Goal: Task Accomplishment & Management: Manage account settings

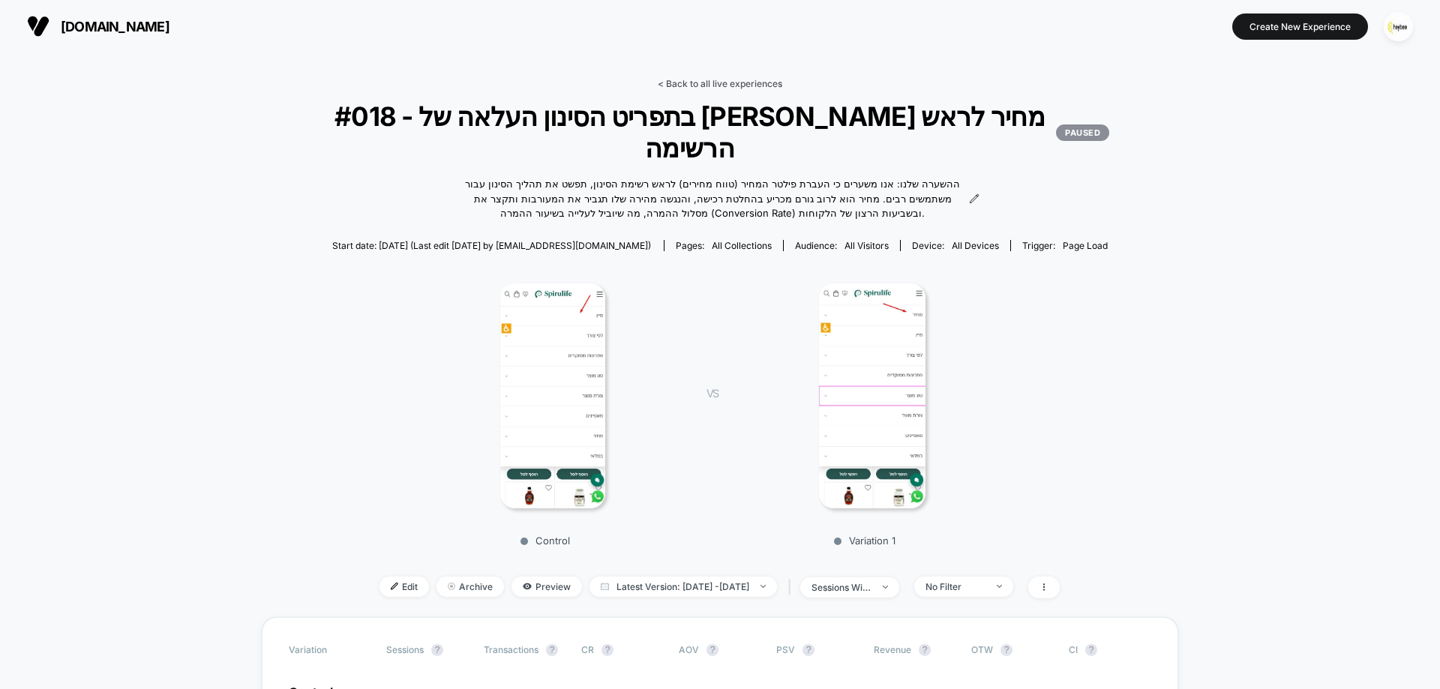
click at [739, 82] on link "< Back to all live experiences" at bounding box center [720, 83] width 124 height 11
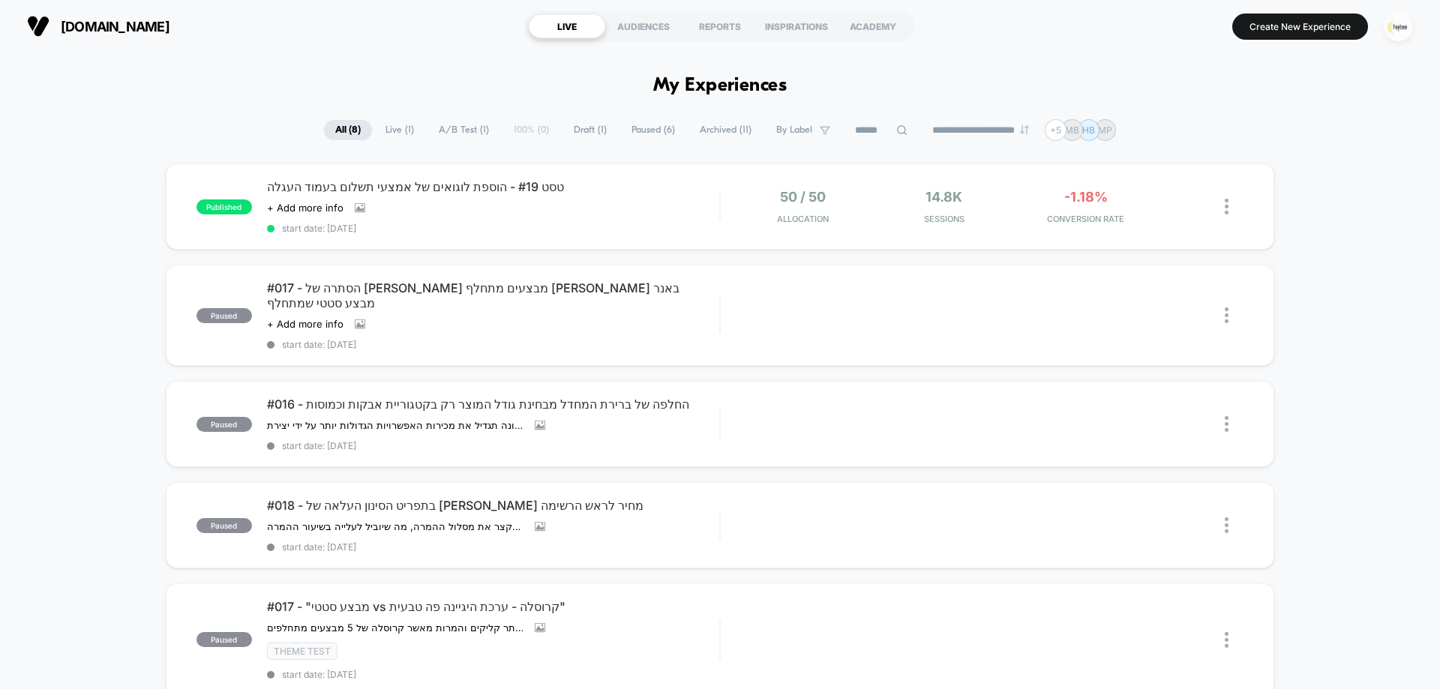
click at [1398, 25] on img "button" at bounding box center [1398, 26] width 29 height 29
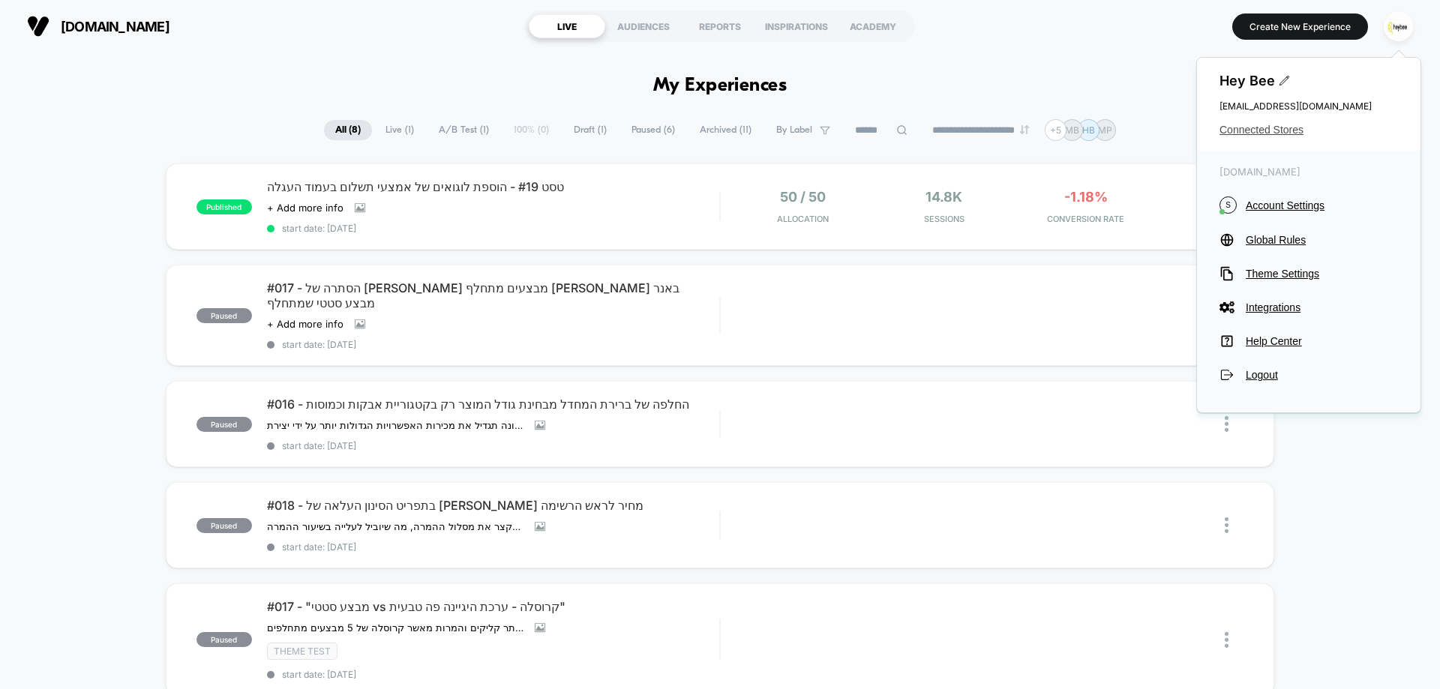
click at [1237, 133] on span "Connected Stores" at bounding box center [1308, 130] width 178 height 12
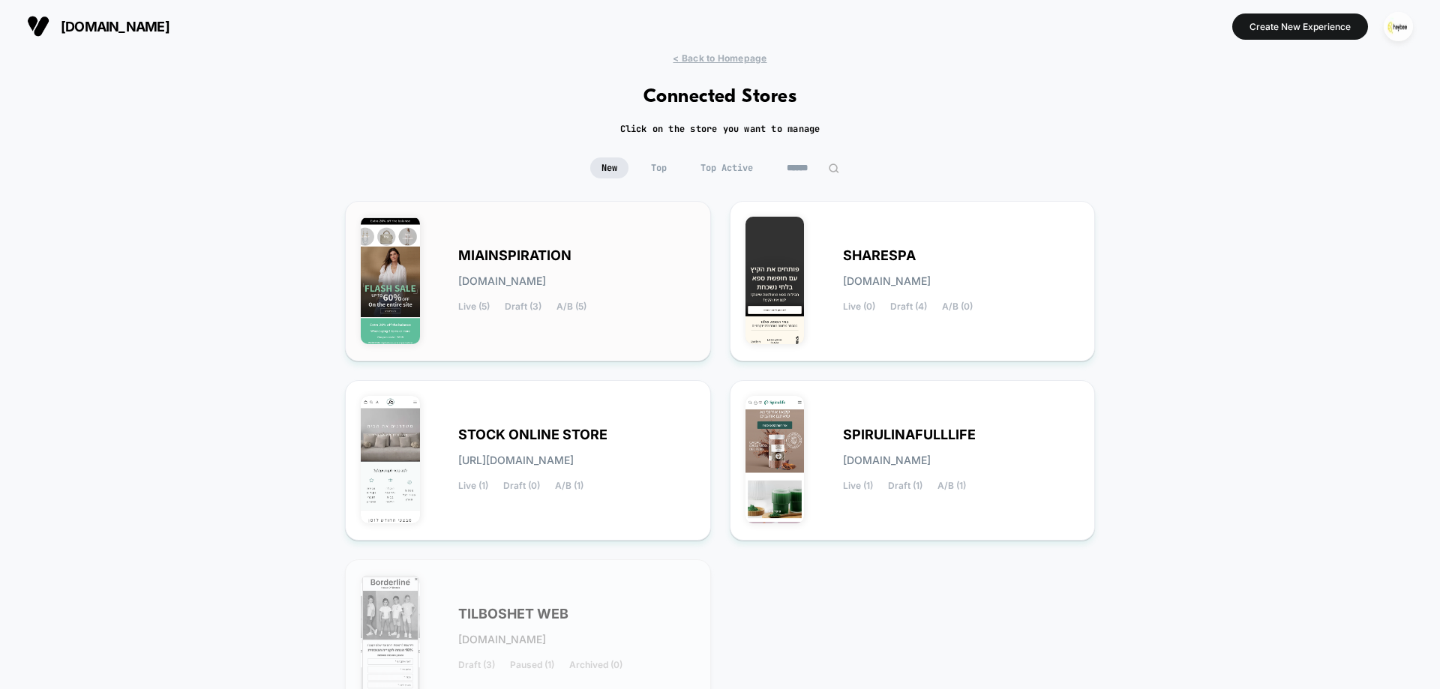
click at [565, 246] on div "MIAINSPIRATION [DOMAIN_NAME] Live (5) Draft (3) A/B (5)" at bounding box center [528, 281] width 334 height 129
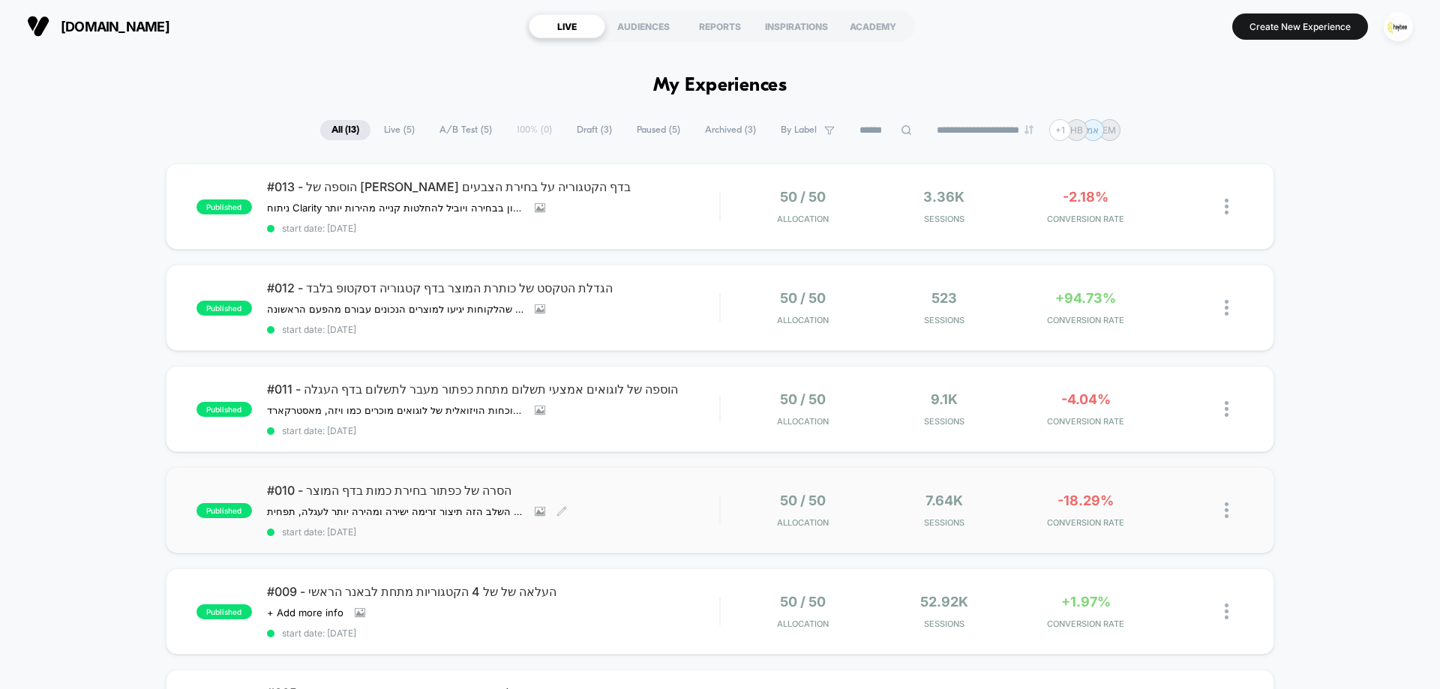
click at [667, 493] on span "#010 - הסרה של כפתור בחירת כמות בדף המוצר" at bounding box center [493, 490] width 452 height 15
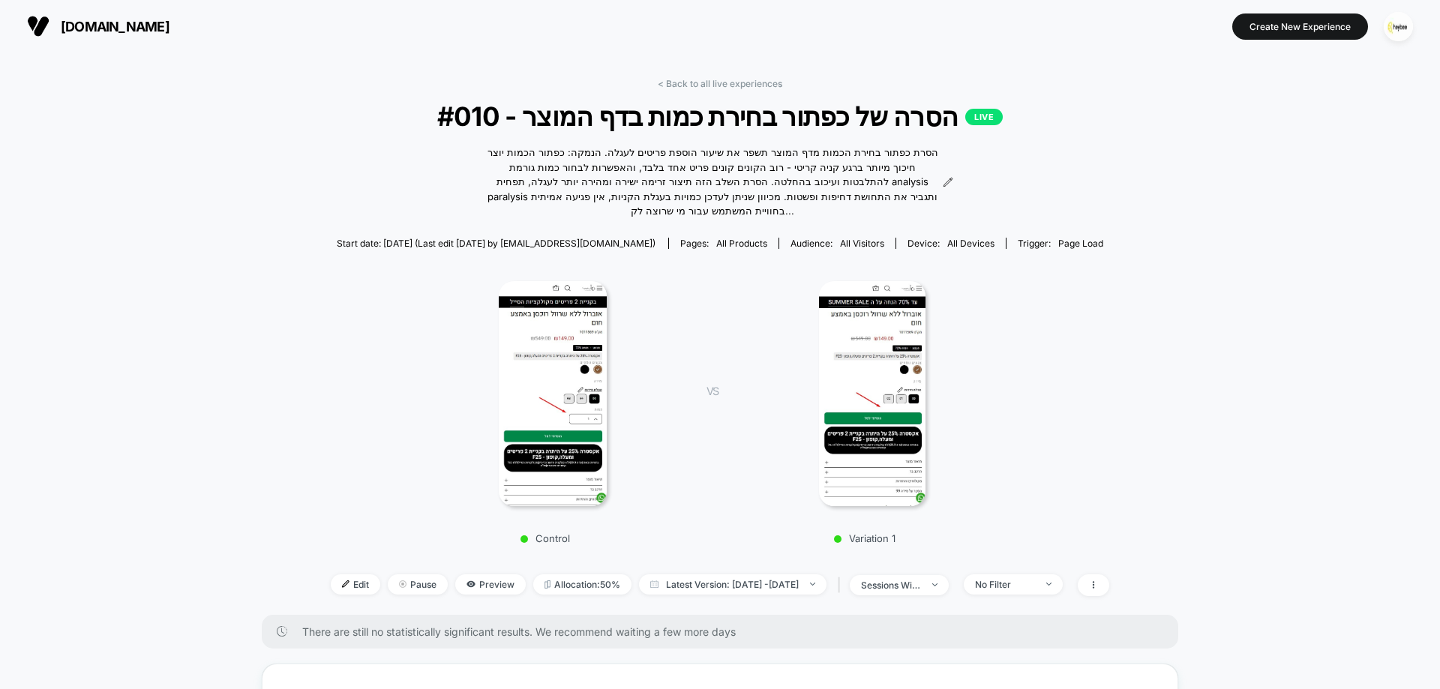
scroll to position [450, 0]
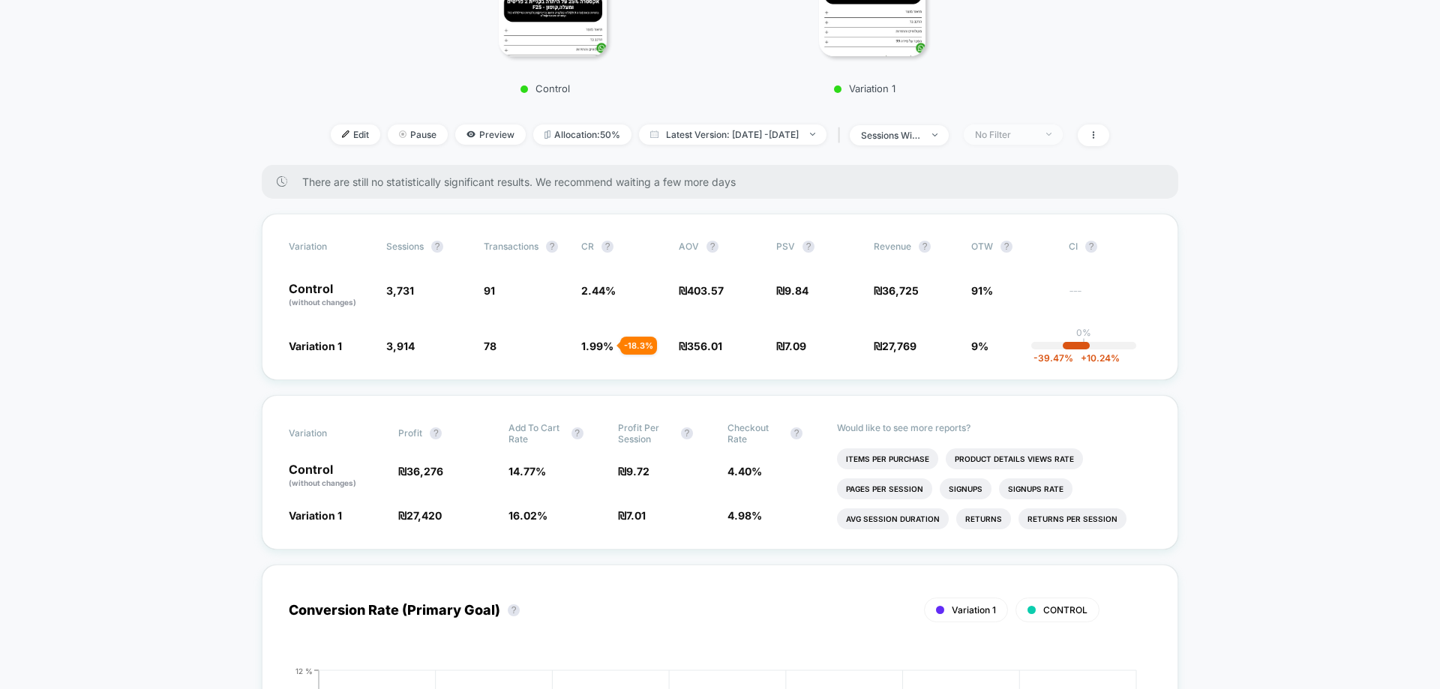
click at [1027, 141] on span "No Filter" at bounding box center [1013, 134] width 99 height 20
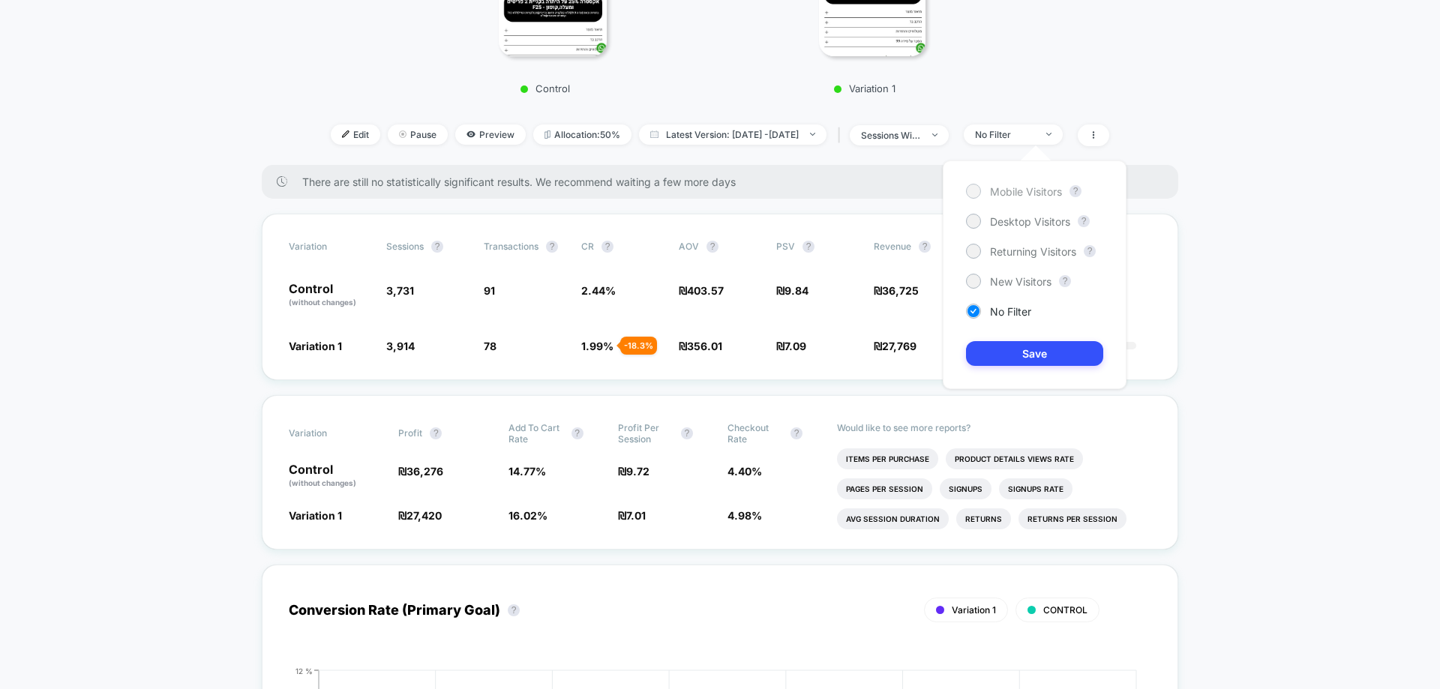
click at [1004, 192] on span "Mobile Visitors" at bounding box center [1026, 191] width 72 height 13
click at [1016, 371] on div "Mobile Visitors ? Desktop Visitors ? Returning Visitors ? New Visitors ? No Fil…" at bounding box center [1035, 274] width 184 height 229
click at [1016, 355] on button "Save" at bounding box center [1034, 353] width 137 height 25
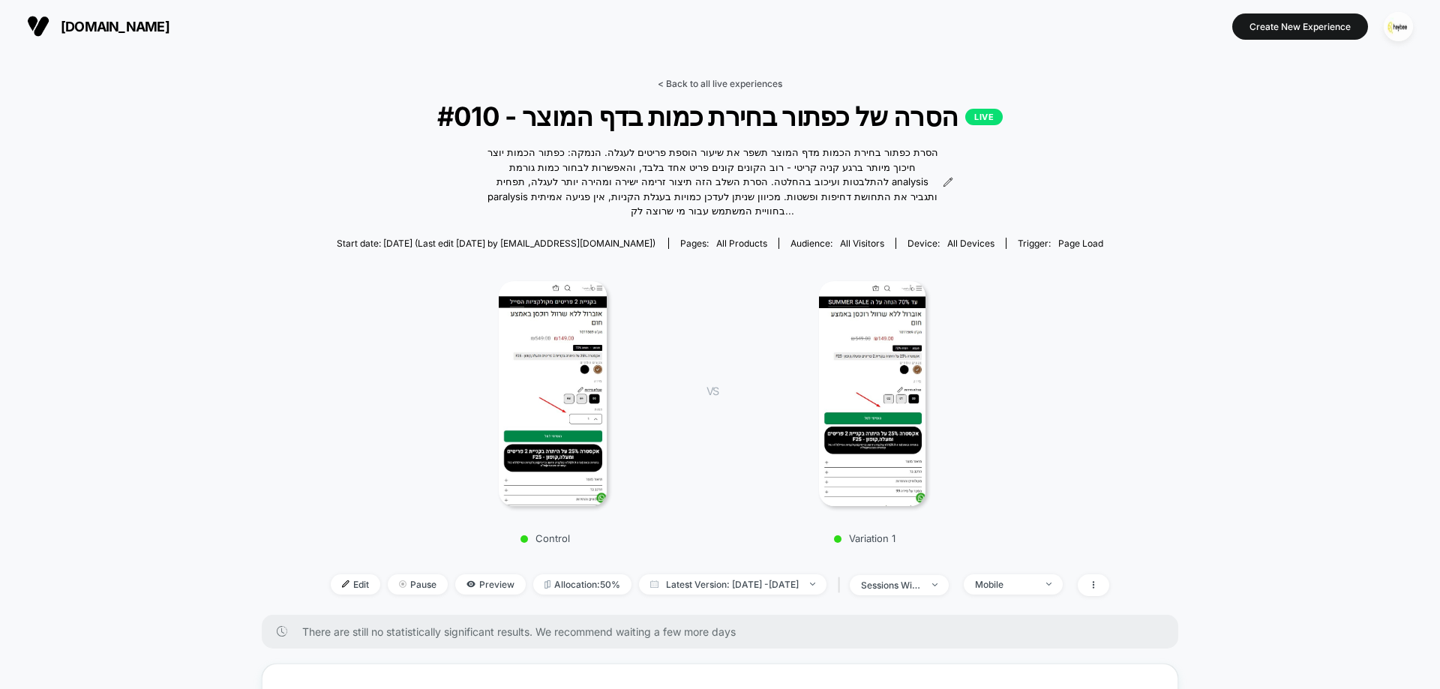
click at [710, 82] on link "< Back to all live experiences" at bounding box center [720, 83] width 124 height 11
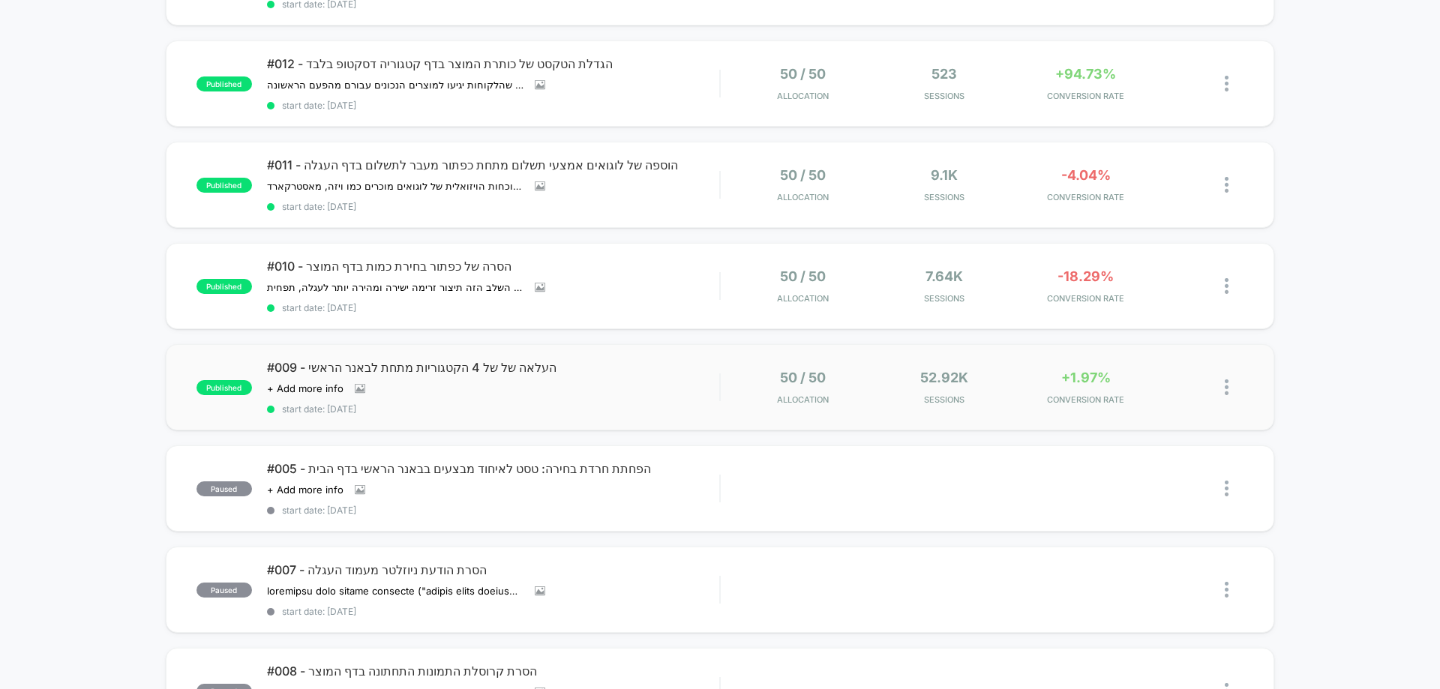
scroll to position [225, 0]
drag, startPoint x: 636, startPoint y: 385, endPoint x: 640, endPoint y: 396, distance: 11.4
click at [633, 385] on div "#009 - העלאה של של 4 הקטגוריות מתחת לבאנר הראשי Click to view images Click to e…" at bounding box center [493, 386] width 452 height 55
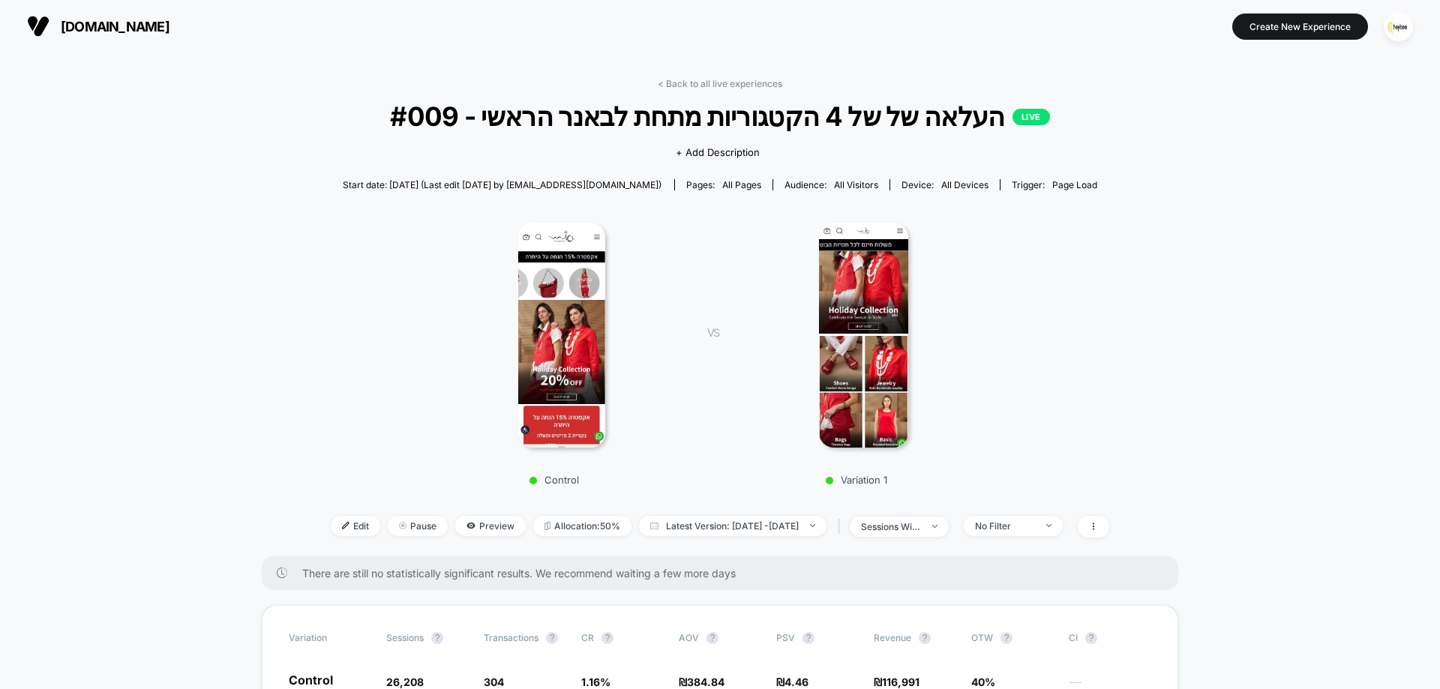
click at [736, 81] on link "< Back to all live experiences" at bounding box center [720, 83] width 124 height 11
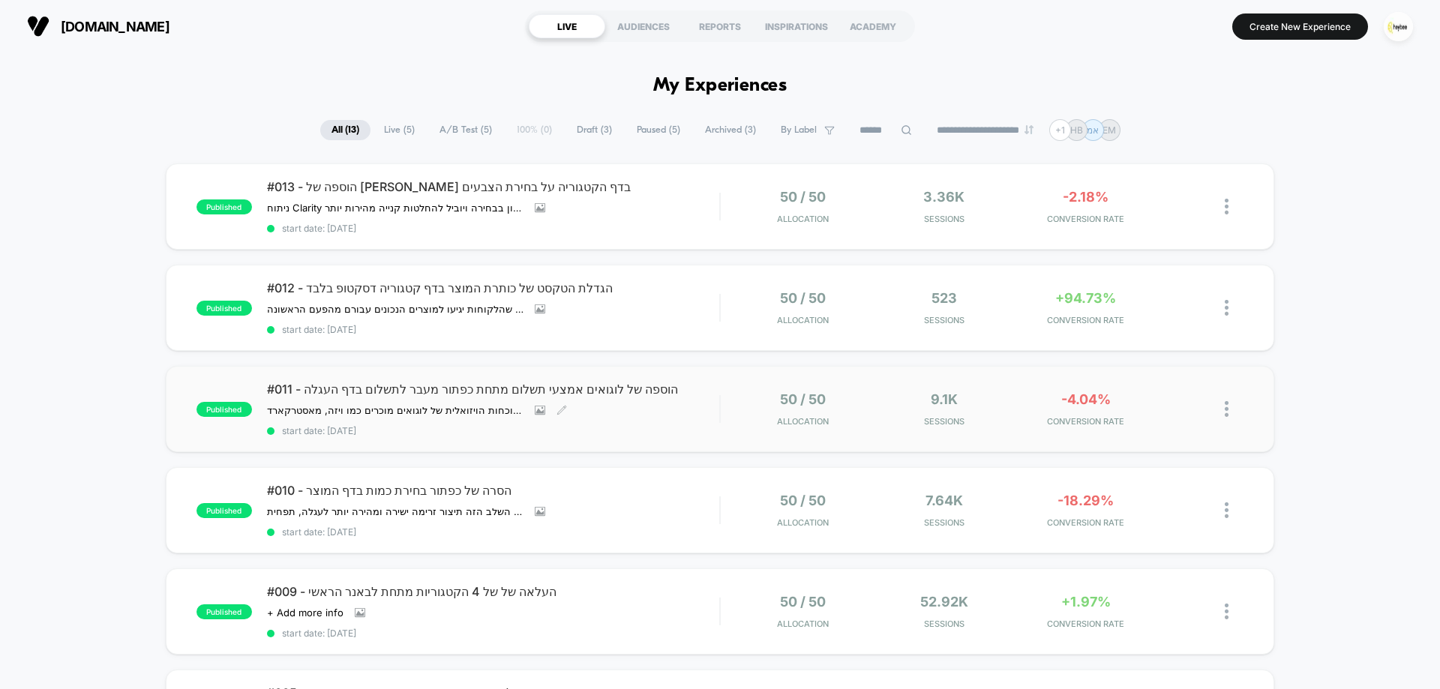
click at [701, 409] on div "#011 - הוספה של לוגואים אמצעי תשלום מתחת כפתור מעבר לתשלום בדף העגלה הוספת לוגו…" at bounding box center [493, 409] width 452 height 55
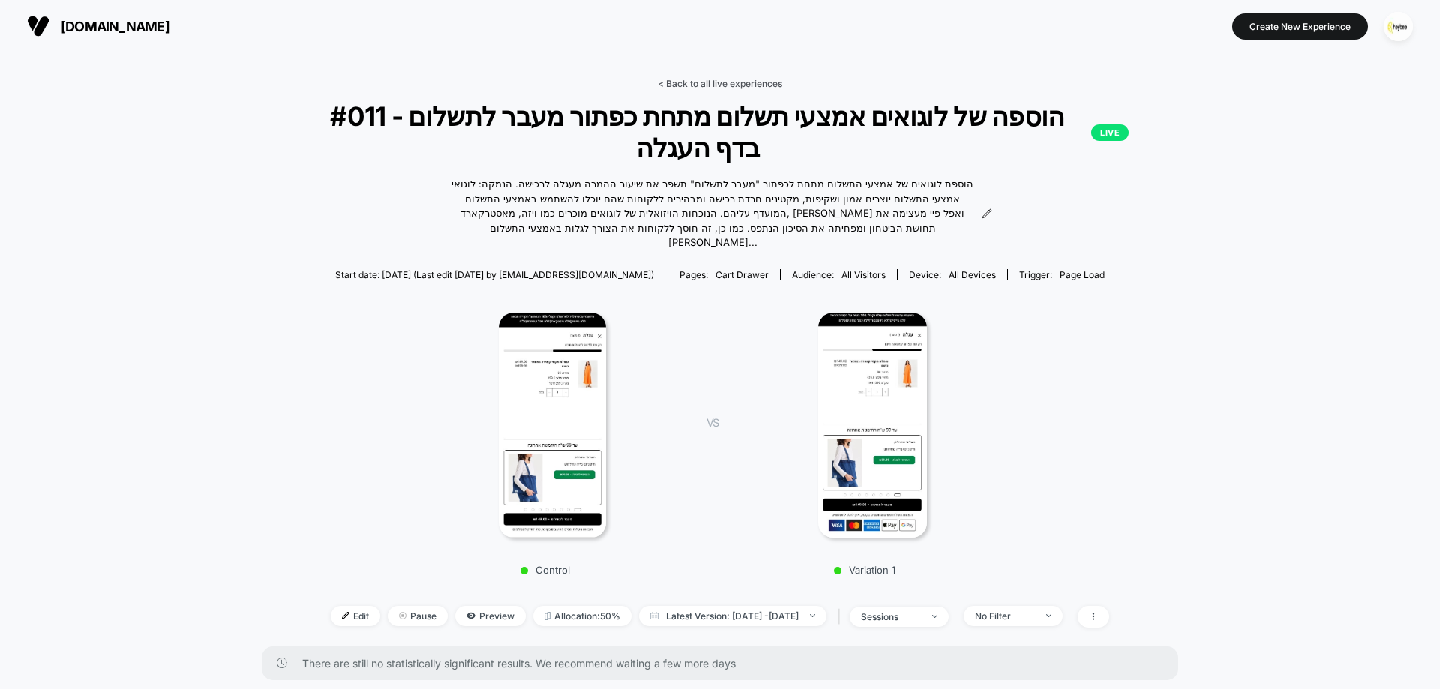
drag, startPoint x: 756, startPoint y: 74, endPoint x: 754, endPoint y: 82, distance: 7.8
click at [753, 82] on link "< Back to all live experiences" at bounding box center [720, 83] width 124 height 11
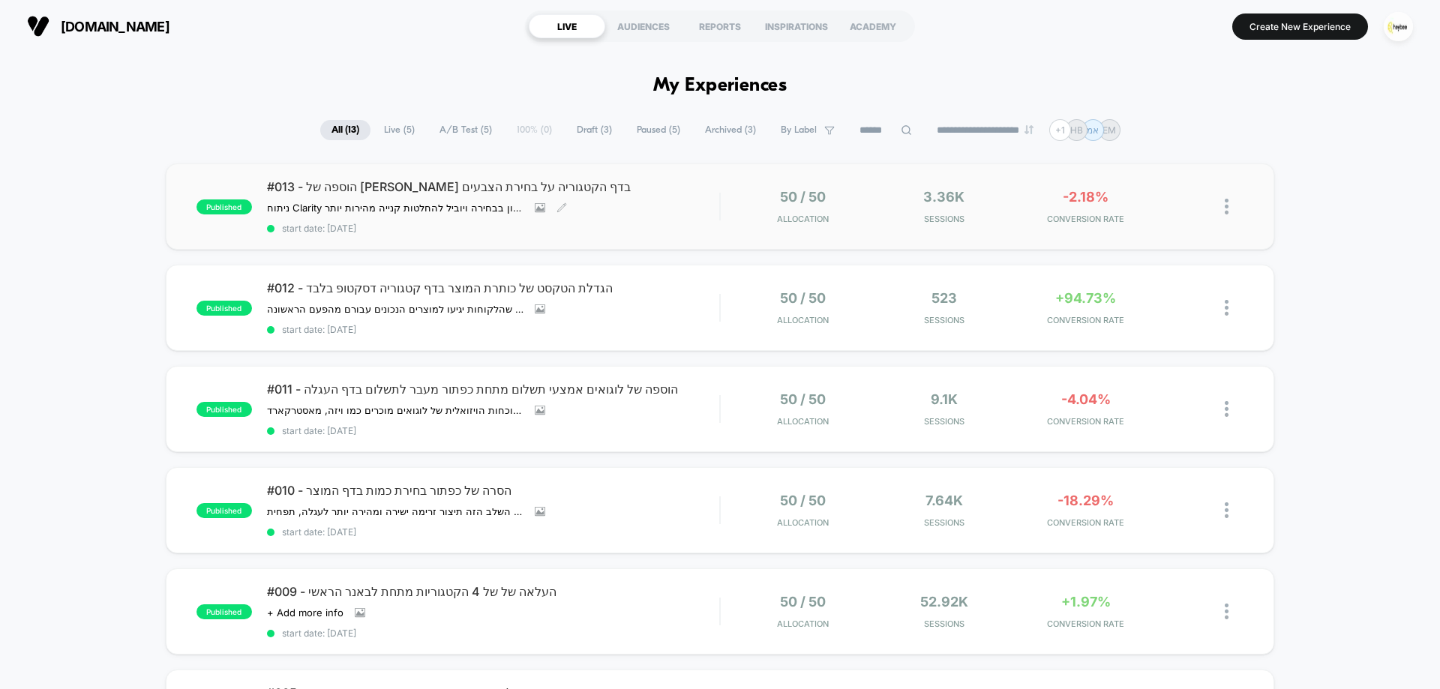
click at [626, 202] on div "#013 - הוספה של [PERSON_NAME] בדף הקטגוריה על בחירת הצבעים ניתוח Clarity הראה ש…" at bounding box center [493, 206] width 452 height 55
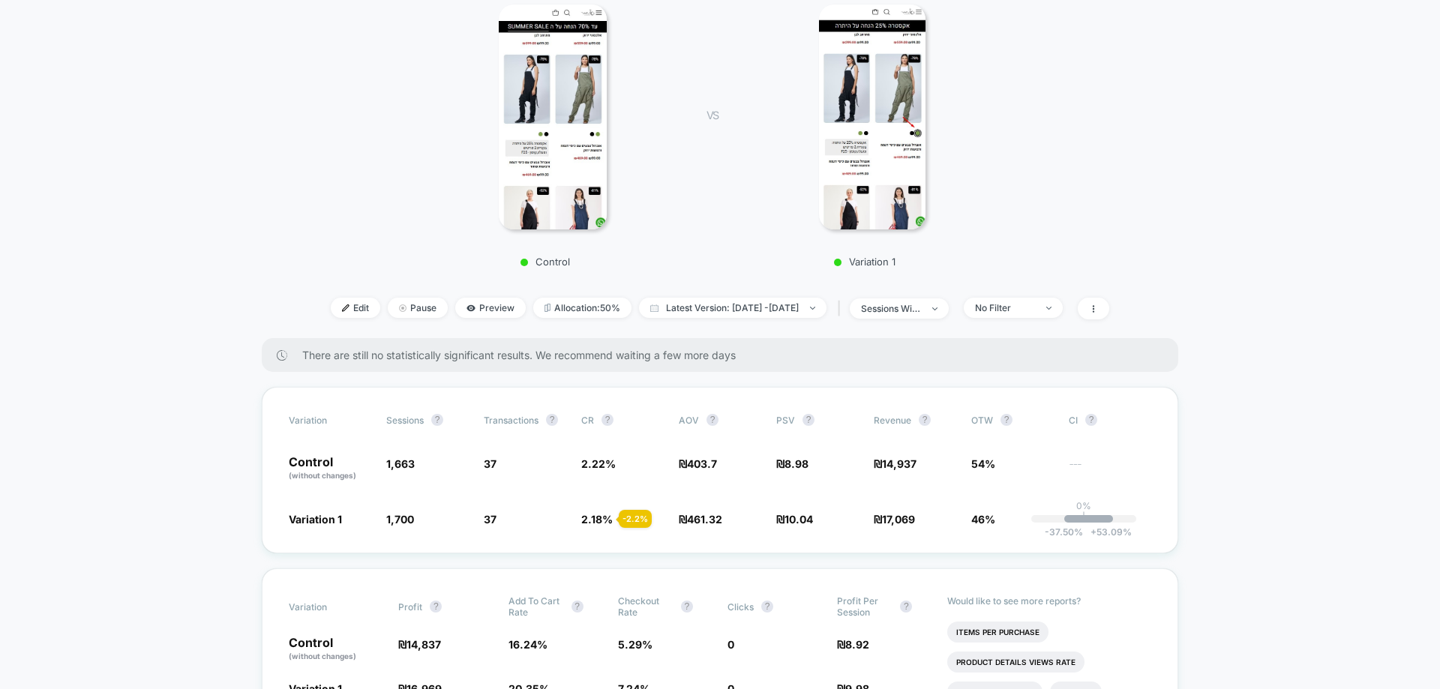
scroll to position [300, 0]
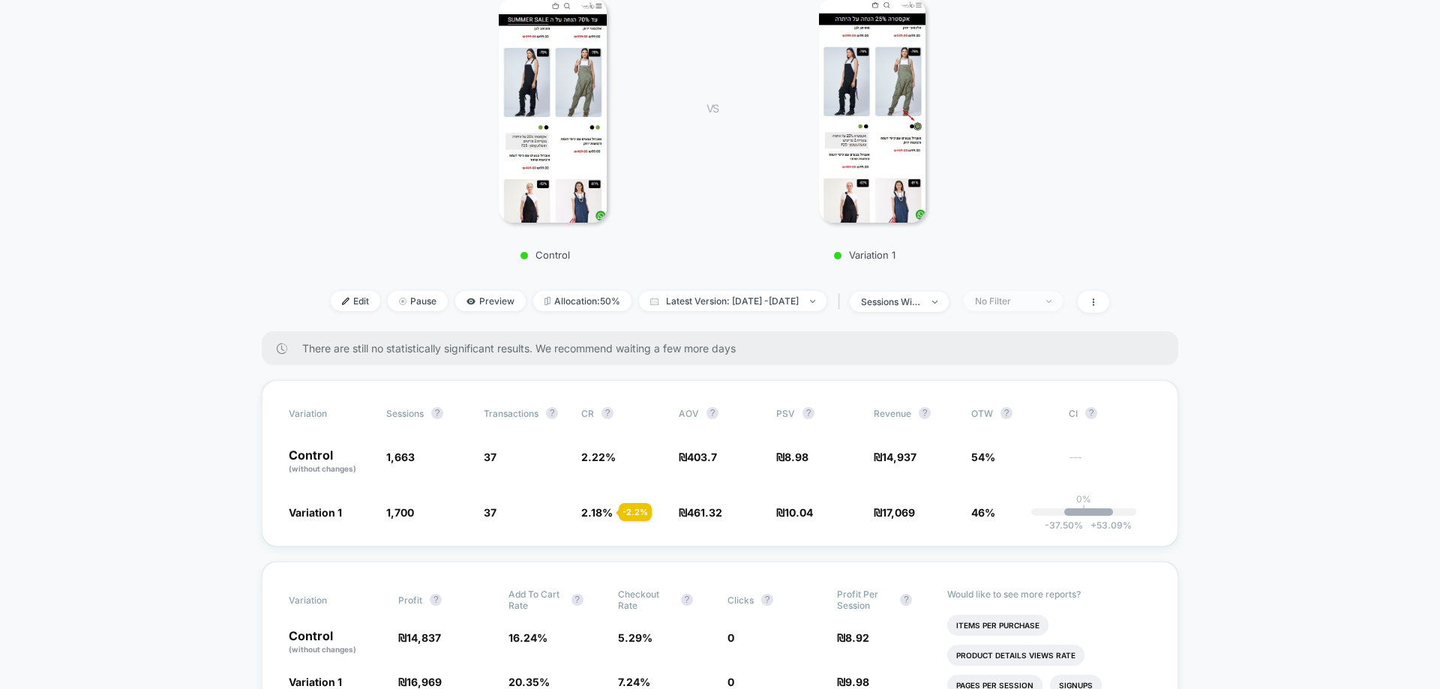
click at [1036, 291] on span "No Filter" at bounding box center [1013, 301] width 99 height 20
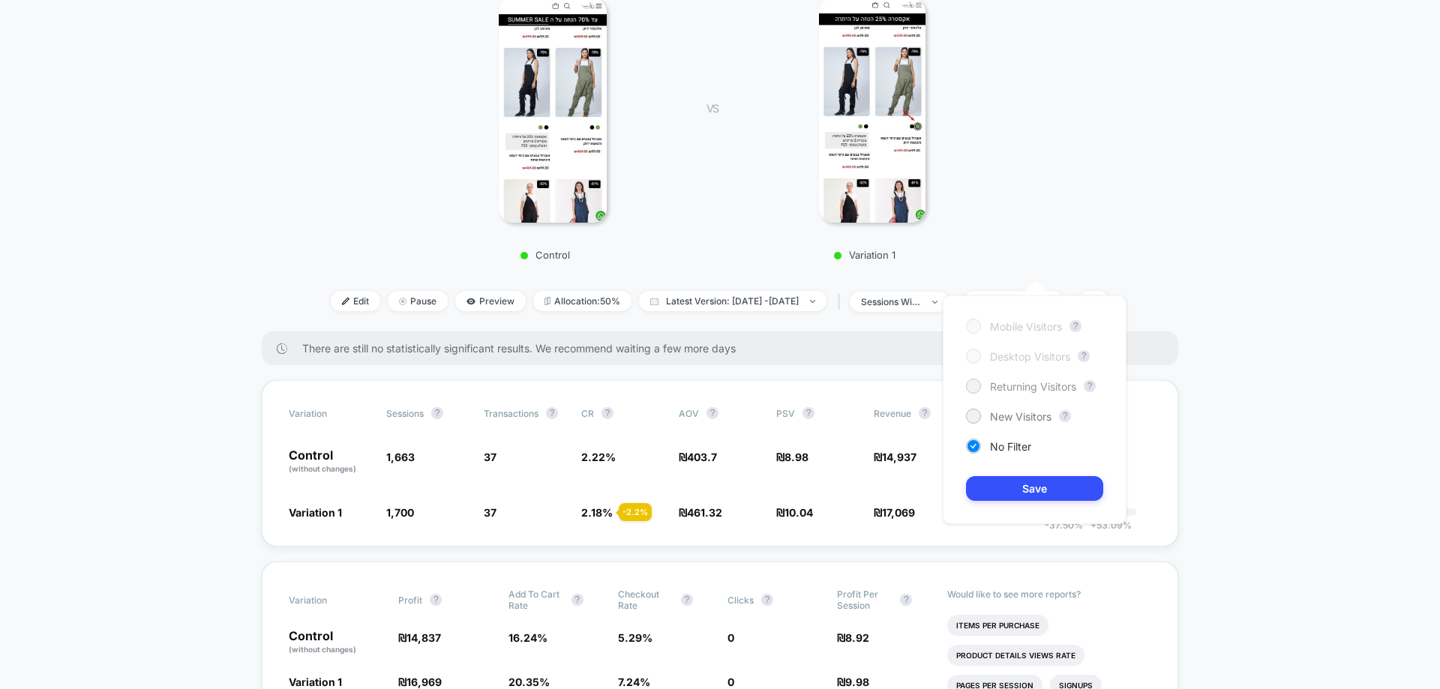
click at [1036, 383] on span "Returning Visitors" at bounding box center [1033, 386] width 86 height 13
click at [1047, 499] on button "Save" at bounding box center [1034, 488] width 137 height 25
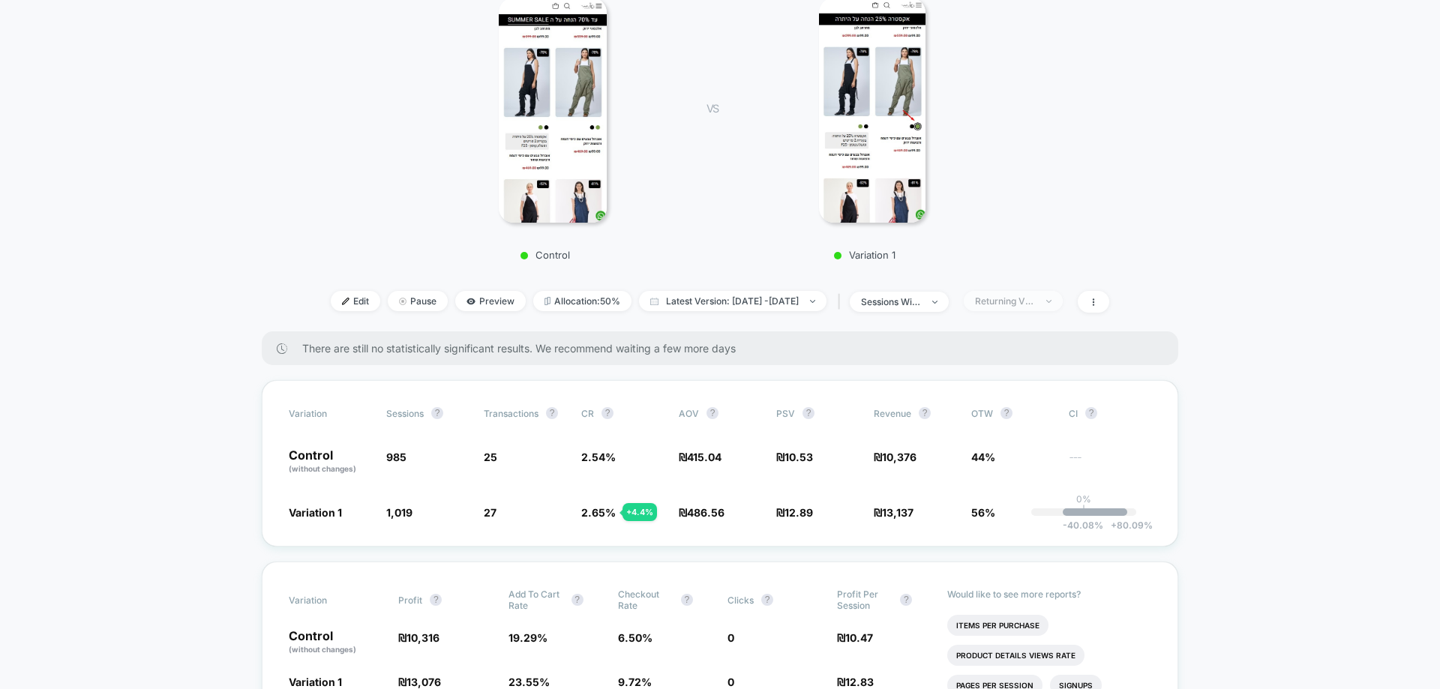
click at [1018, 291] on span "Returning Visitors" at bounding box center [1013, 301] width 99 height 20
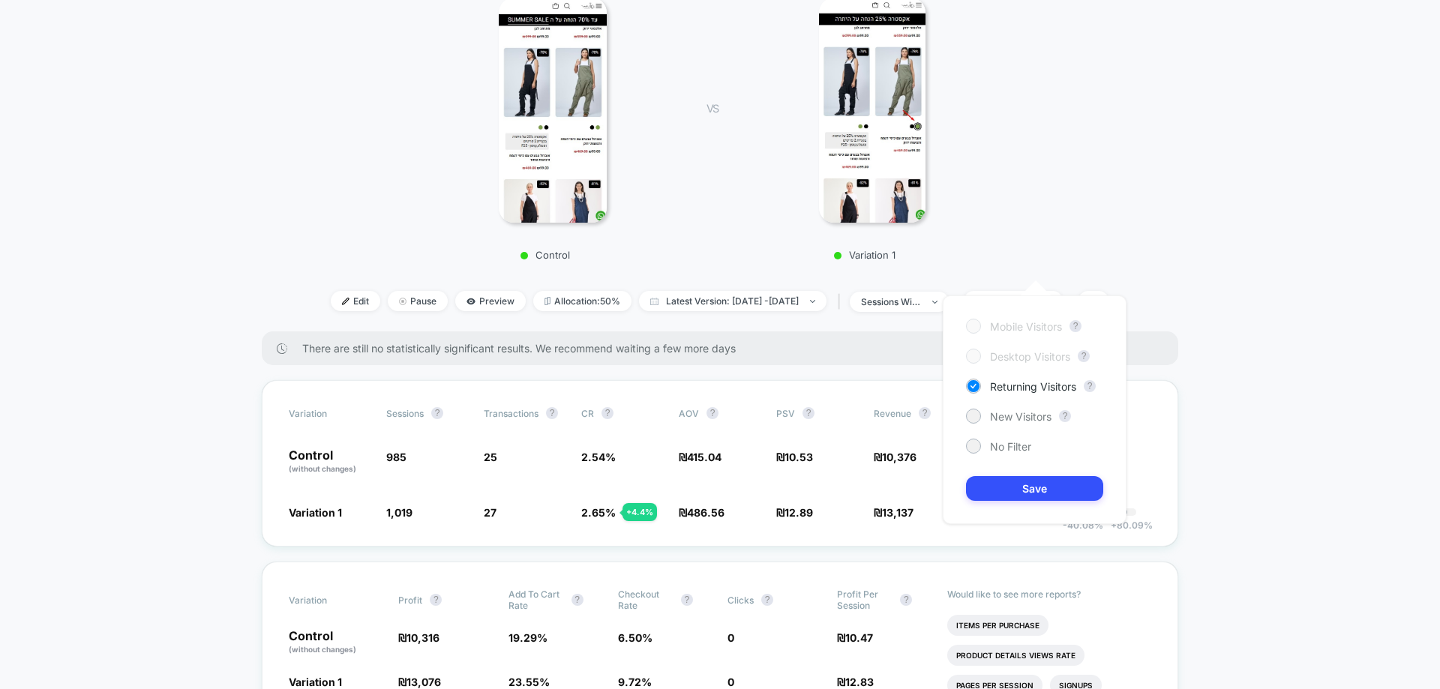
click at [1013, 408] on div "Mobile Visitors ? Desktop Visitors ? Returning Visitors ? New Visitors ? No Fil…" at bounding box center [1035, 409] width 184 height 229
click at [1012, 412] on span "New Visitors" at bounding box center [1020, 416] width 61 height 13
click at [1054, 516] on div "Mobile Visitors ? Desktop Visitors ? Returning Visitors ? New Visitors ? No Fil…" at bounding box center [1035, 409] width 184 height 229
click at [1051, 492] on button "Save" at bounding box center [1034, 488] width 137 height 25
